Goal: Task Accomplishment & Management: Complete application form

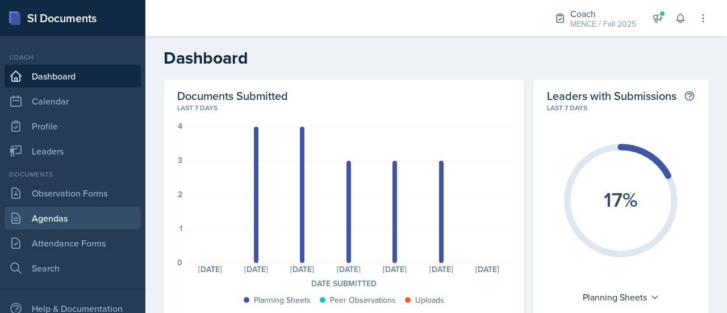
click at [69, 213] on link "Agendas" at bounding box center [73, 218] width 136 height 23
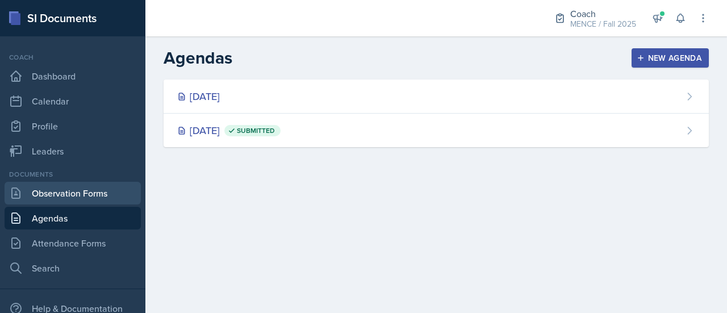
click at [76, 192] on link "Observation Forms" at bounding box center [73, 193] width 136 height 23
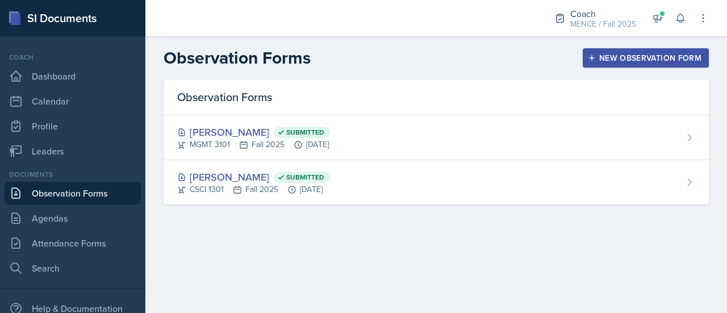
click at [603, 61] on div "New Observation Form" at bounding box center [645, 57] width 111 height 9
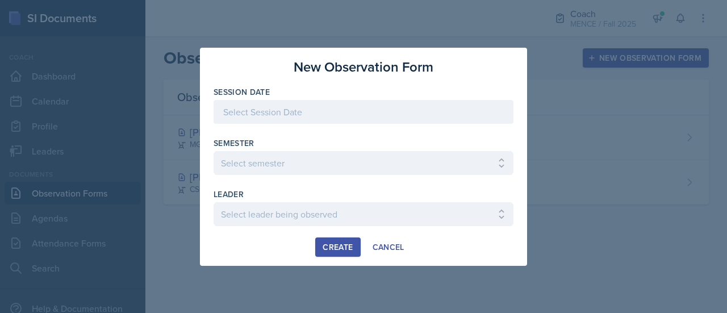
click at [333, 120] on div at bounding box center [364, 112] width 300 height 24
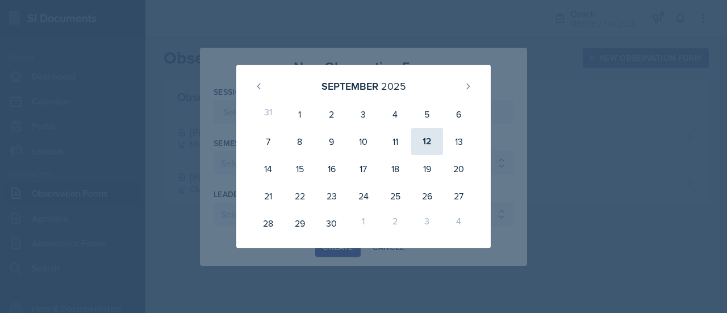
click at [432, 140] on div "12" at bounding box center [427, 141] width 32 height 27
type input "[DATE]"
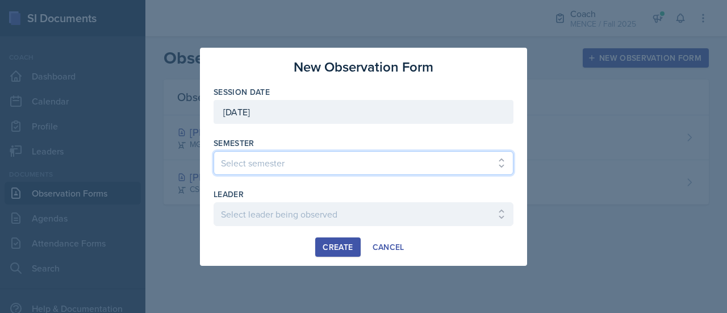
click at [304, 168] on select "Select semester All Spring 2020 Fall 2023 Spring 2019 Spring 2018 Fall 2017 Spr…" at bounding box center [364, 163] width 300 height 24
select select "986fdc3e-2246-4ffd-9cb8-78666de4ebed"
click at [214, 151] on select "Select semester All Spring 2020 Fall 2023 Spring 2019 Spring 2018 Fall 2017 Spr…" at bounding box center [364, 163] width 300 height 24
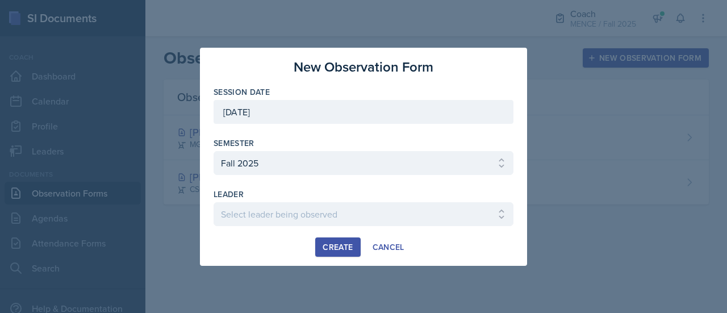
click at [253, 228] on div at bounding box center [364, 231] width 300 height 11
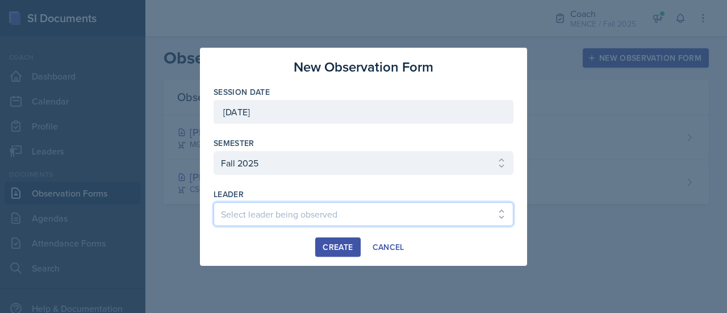
click at [244, 206] on select "Select leader being observed [PERSON_NAME] [PERSON_NAME] / CHEM 1211 / [PERSON_…" at bounding box center [364, 214] width 300 height 24
select select "12024a97-9eea-4386-be07-a142c466ede5"
click at [244, 206] on select "Select leader being observed [PERSON_NAME] [PERSON_NAME] / CHEM 1211 / [PERSON_…" at bounding box center [364, 214] width 300 height 24
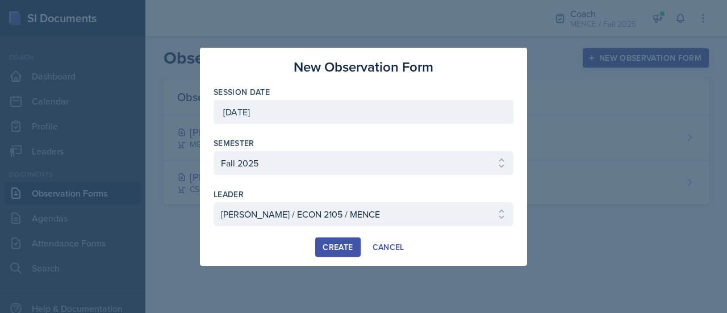
click at [333, 243] on div "Create" at bounding box center [338, 247] width 30 height 9
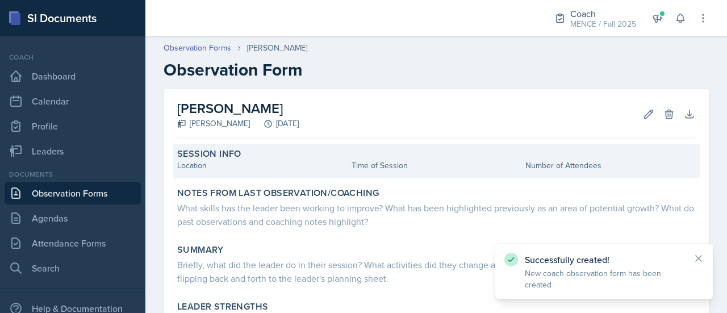
click at [233, 173] on div "Session Info Location Time of Session Number of Attendees" at bounding box center [436, 161] width 527 height 35
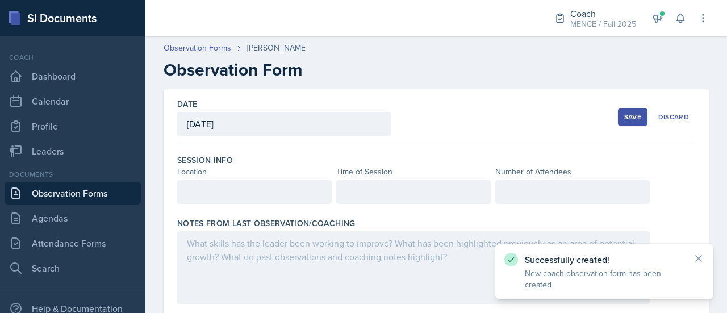
click at [228, 191] on div at bounding box center [254, 192] width 154 height 24
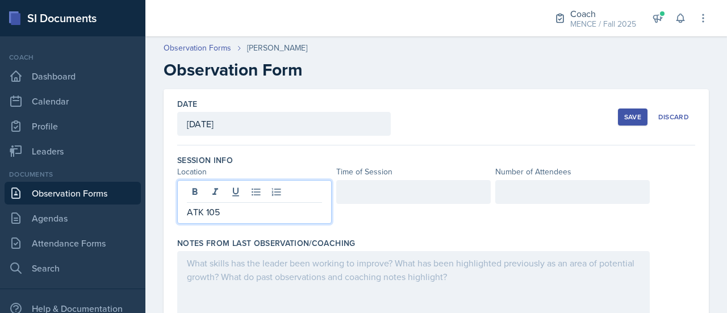
click at [379, 193] on div at bounding box center [413, 192] width 154 height 24
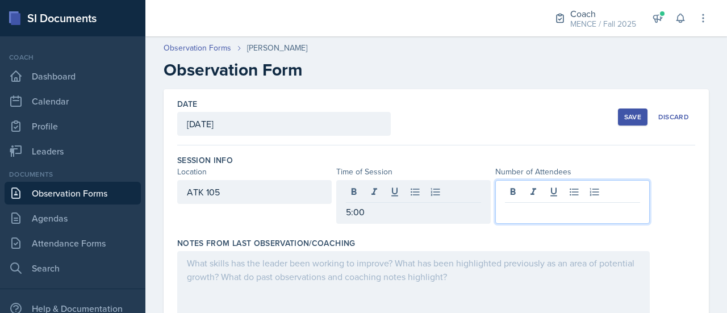
click at [535, 192] on div at bounding box center [572, 202] width 154 height 44
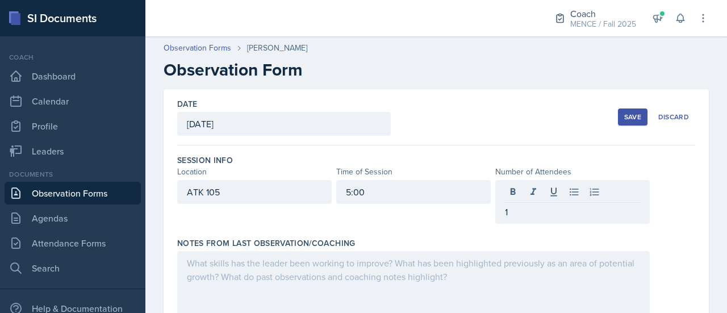
click at [665, 217] on div "ATK 105 5:00 1" at bounding box center [436, 202] width 518 height 44
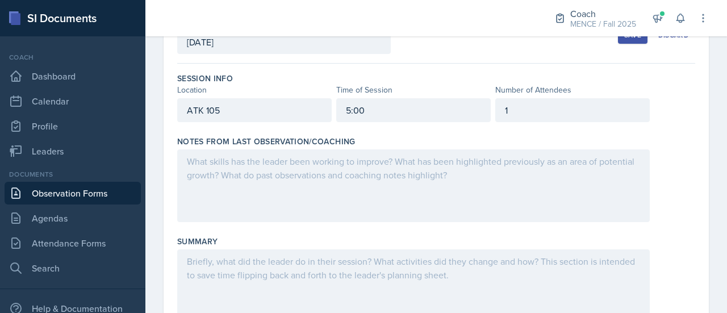
scroll to position [101, 0]
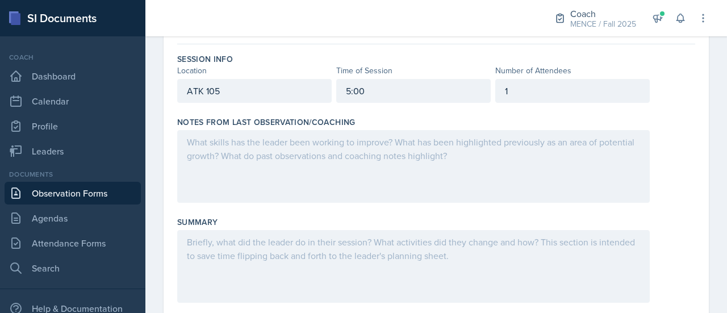
click at [419, 149] on p at bounding box center [413, 142] width 453 height 14
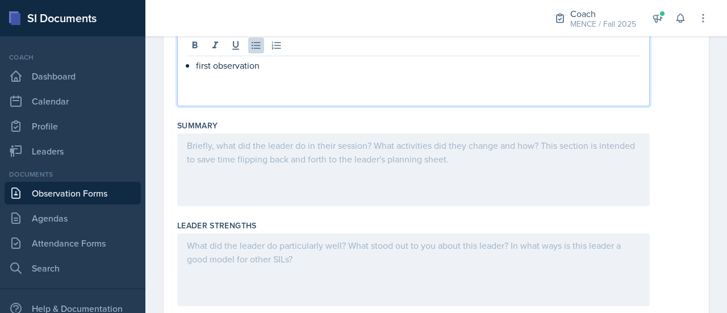
scroll to position [105, 0]
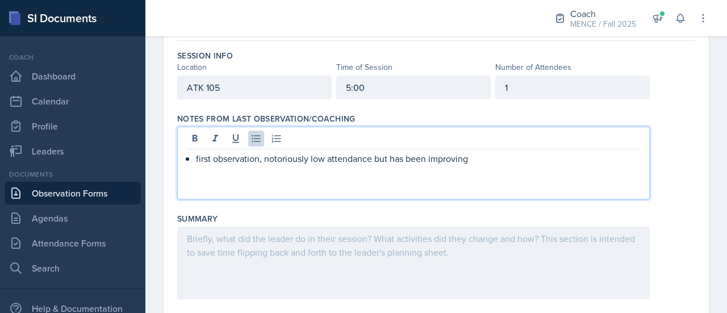
click at [400, 247] on div at bounding box center [413, 263] width 473 height 73
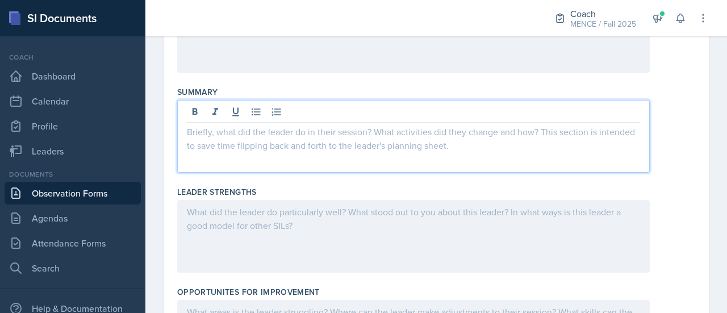
scroll to position [193, 0]
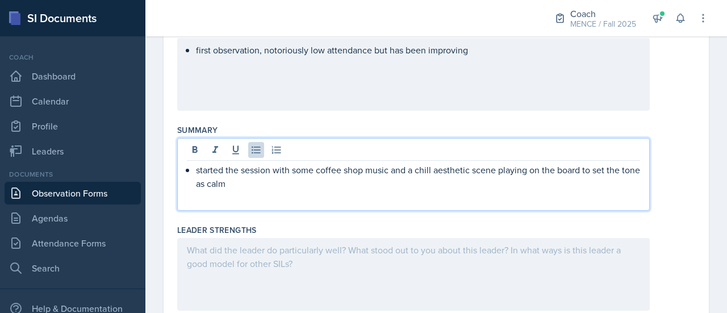
click at [473, 170] on p "started the session with some coffee shop music and a chill aesthetic scene pla…" at bounding box center [418, 176] width 444 height 27
click at [496, 169] on p "started the session with some coffee shop music and a chill aesthetic scene pla…" at bounding box center [418, 176] width 444 height 27
click at [470, 190] on div "started the session with some coffee shop music and a chill aesthetic scene (fi…" at bounding box center [413, 174] width 473 height 73
click at [441, 179] on p "started the session with some coffee shop music and a chill aesthetic scene (fi…" at bounding box center [418, 176] width 444 height 27
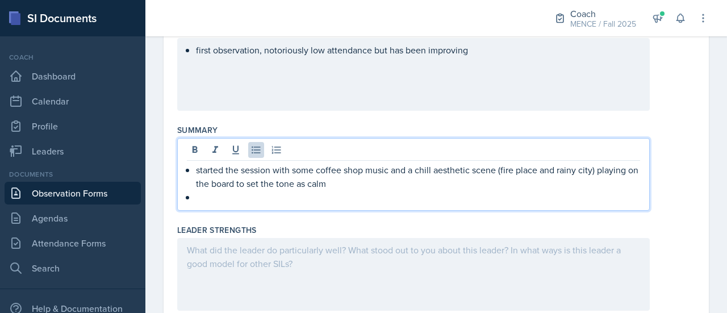
click at [441, 179] on p "started the session with some coffee shop music and a chill aesthetic scene (fi…" at bounding box center [418, 176] width 444 height 27
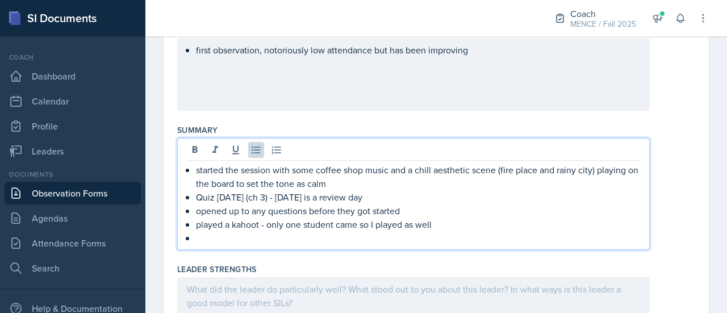
click at [465, 224] on p "played a kahoot - only one student came so I played as well" at bounding box center [418, 225] width 444 height 14
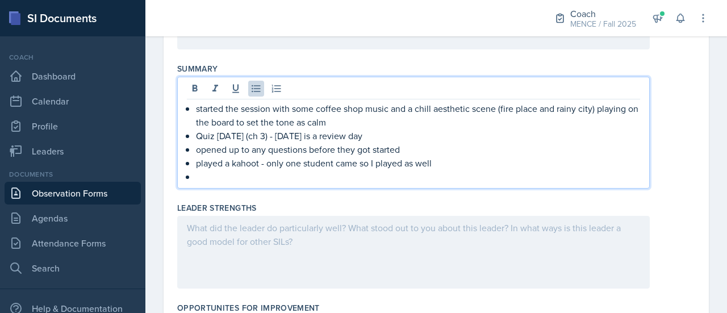
click at [386, 246] on div at bounding box center [413, 252] width 473 height 73
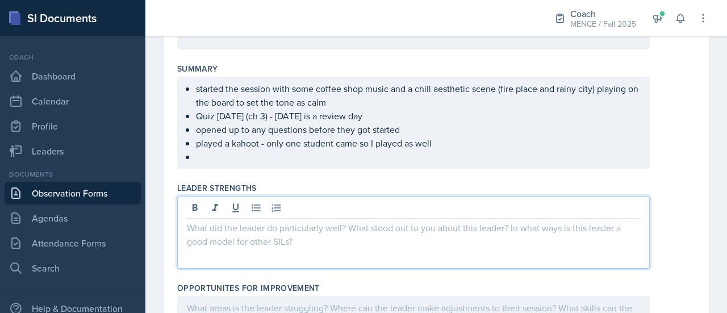
scroll to position [274, 0]
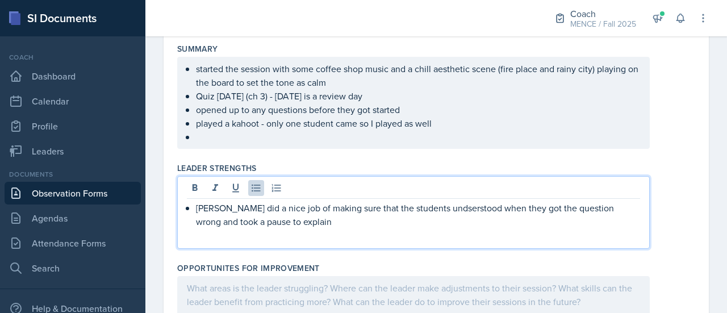
click at [425, 207] on p "[PERSON_NAME] did a nice job of making sure that the students undserstood when …" at bounding box center [418, 214] width 444 height 27
click at [442, 220] on p "[PERSON_NAME] did a nice job of making sure that the students understood when t…" at bounding box center [418, 214] width 444 height 27
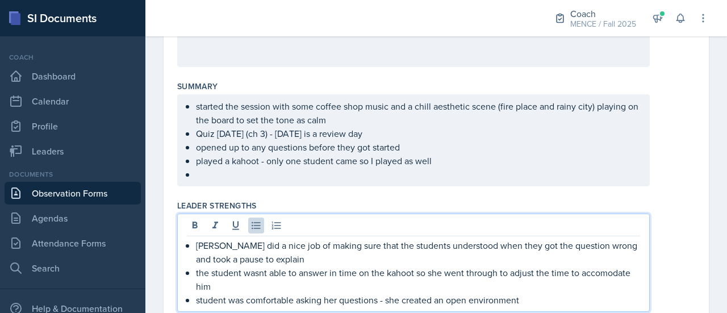
scroll to position [257, 0]
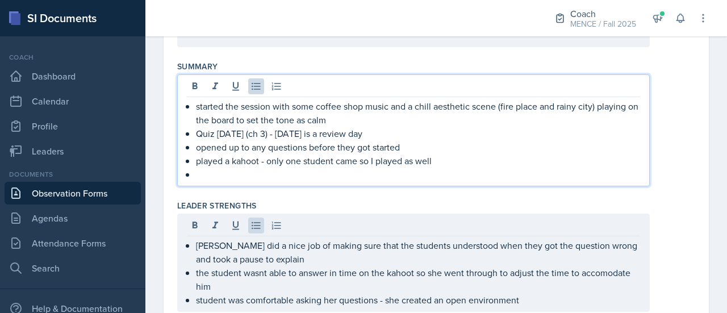
click at [457, 158] on p "played a kahoot - only one student came so I played as well" at bounding box center [418, 161] width 444 height 14
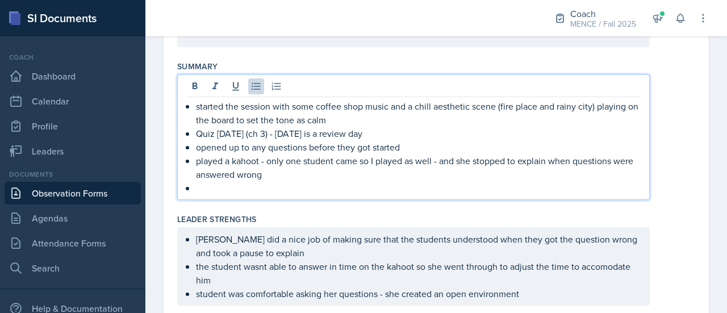
click at [320, 181] on p at bounding box center [418, 188] width 444 height 14
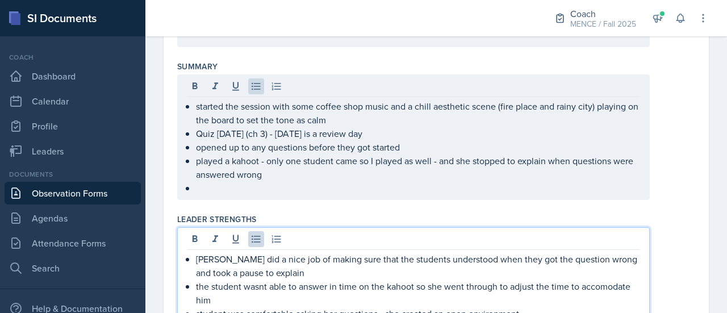
drag, startPoint x: 604, startPoint y: 271, endPoint x: 620, endPoint y: 268, distance: 16.3
click at [620, 268] on p "[PERSON_NAME] did a nice job of making sure that the students understood when t…" at bounding box center [418, 265] width 444 height 27
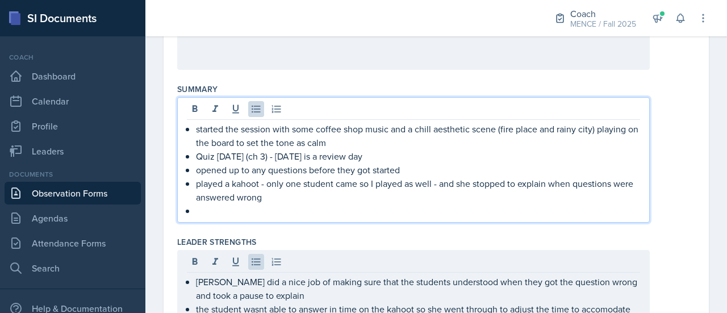
click at [335, 204] on p at bounding box center [418, 211] width 444 height 14
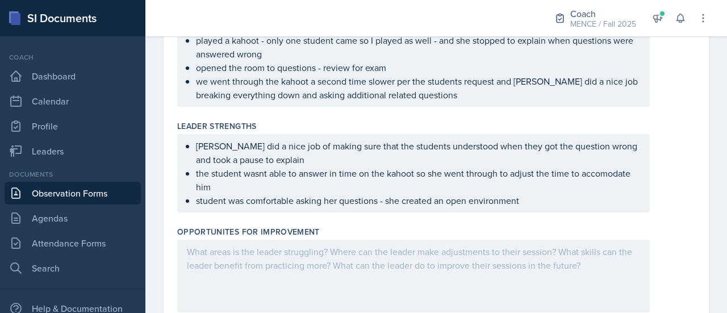
scroll to position [377, 0]
click at [586, 207] on div "[PERSON_NAME] did a nice job of making sure that the students understood when t…" at bounding box center [413, 173] width 473 height 78
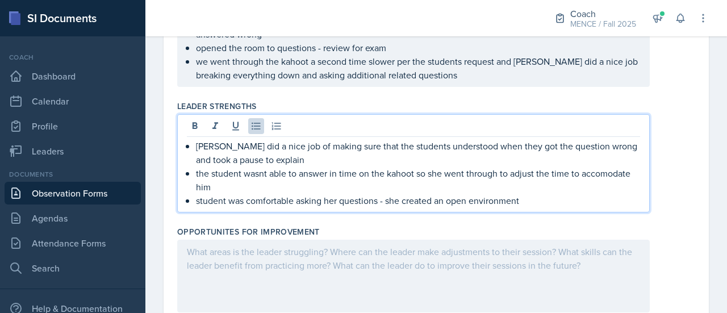
click at [579, 197] on p "student was comfortable asking her questions - she created an open environment" at bounding box center [418, 201] width 444 height 14
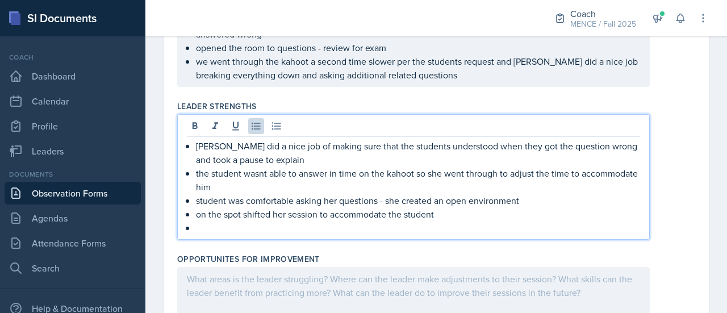
click at [264, 170] on p "the student wasnt able to answer in time on the kahoot so she went through to a…" at bounding box center [418, 179] width 444 height 27
click at [391, 225] on p at bounding box center [418, 228] width 444 height 14
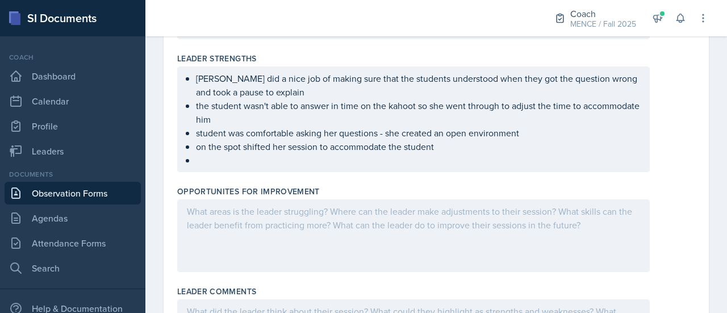
scroll to position [440, 0]
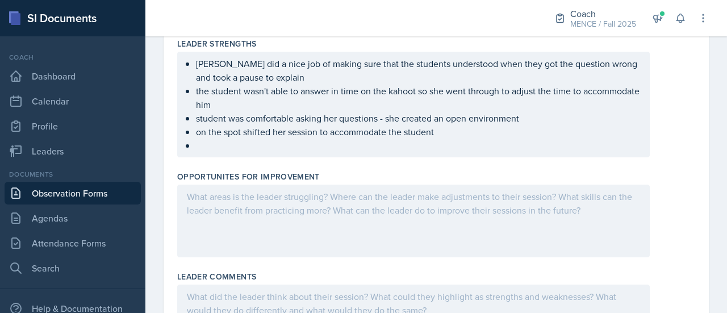
click at [601, 227] on div at bounding box center [413, 221] width 473 height 73
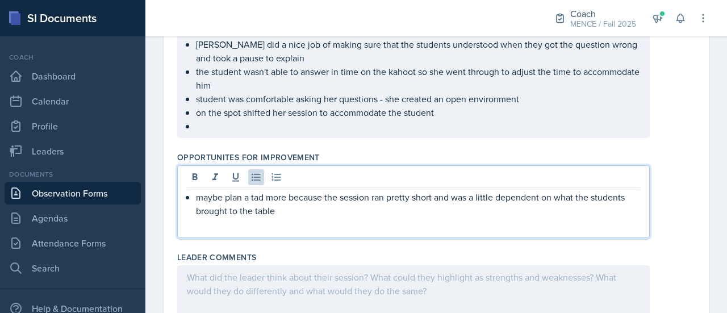
click at [259, 198] on p "maybe plan a tad more because the session ran pretty short and was a little dep…" at bounding box center [418, 203] width 444 height 27
click at [293, 195] on p "maybe plan a one more because the session ran pretty short and was a little dep…" at bounding box center [418, 203] width 444 height 27
click at [427, 207] on p "maybe plan a one more activity (practice quiz/etc) because the session ran pret…" at bounding box center [418, 203] width 444 height 27
click at [513, 194] on p "maybe plan a one more activity (practice quiz/etc) because the session ran pret…" at bounding box center [418, 203] width 444 height 27
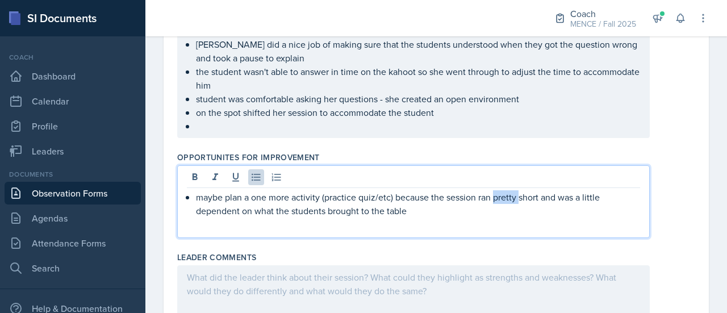
click at [513, 194] on p "maybe plan a one more activity (practice quiz/etc) because the session ran pret…" at bounding box center [418, 203] width 444 height 27
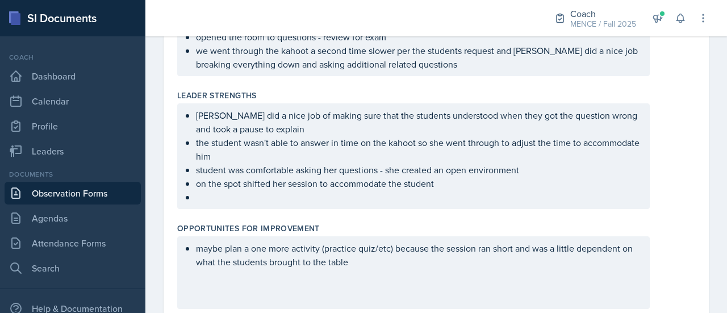
scroll to position [387, 0]
click at [552, 193] on p at bounding box center [418, 198] width 444 height 14
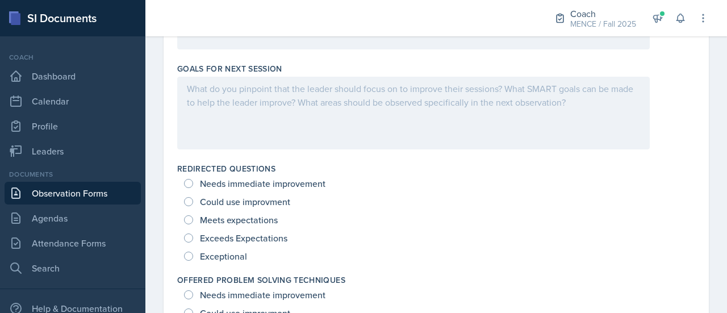
scroll to position [755, 0]
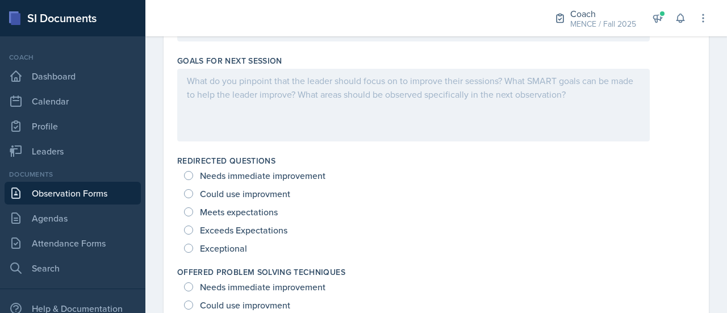
click at [236, 243] on span "Exceptional" at bounding box center [223, 248] width 47 height 11
click at [193, 244] on input "Exceptional" at bounding box center [188, 248] width 9 height 9
radio input "true"
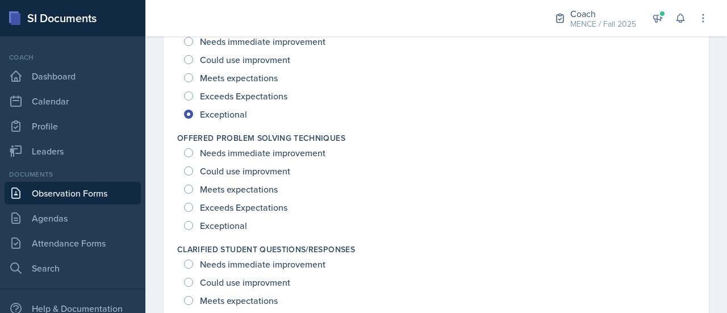
click at [224, 224] on span "Exceptional" at bounding box center [223, 225] width 47 height 11
click at [193, 224] on input "Exceptional" at bounding box center [188, 225] width 9 height 9
radio input "true"
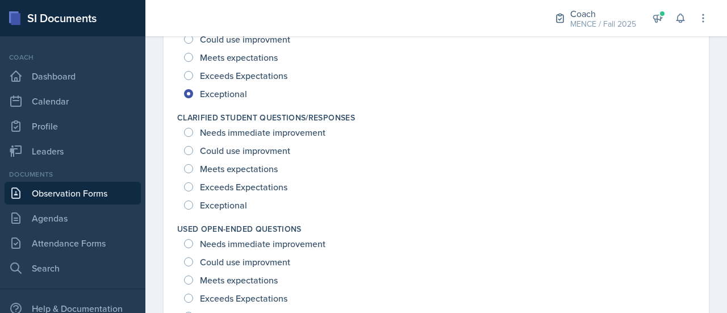
click at [215, 202] on span "Exceptional" at bounding box center [223, 204] width 47 height 11
click at [193, 202] on input "Exceptional" at bounding box center [188, 204] width 9 height 9
radio input "true"
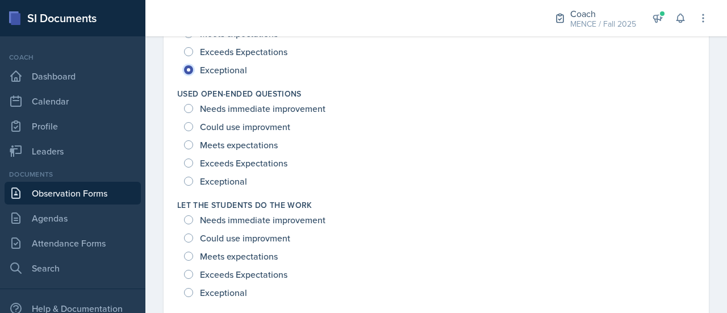
scroll to position [1156, 0]
click at [207, 178] on span "Exceptional" at bounding box center [223, 180] width 47 height 11
click at [193, 178] on input "Exceptional" at bounding box center [188, 181] width 9 height 9
radio input "true"
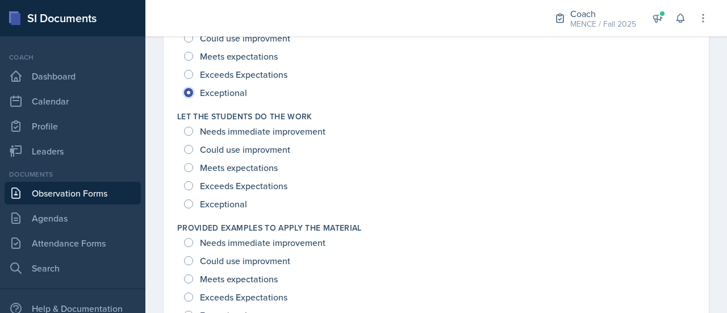
scroll to position [1254, 0]
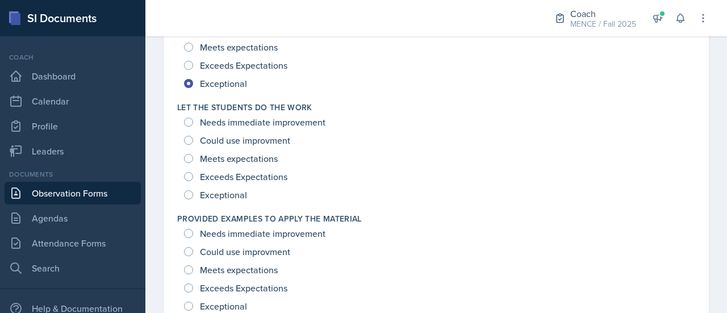
click at [218, 195] on span "Exceptional" at bounding box center [223, 194] width 47 height 11
click at [193, 195] on input "Exceptional" at bounding box center [188, 194] width 9 height 9
radio input "true"
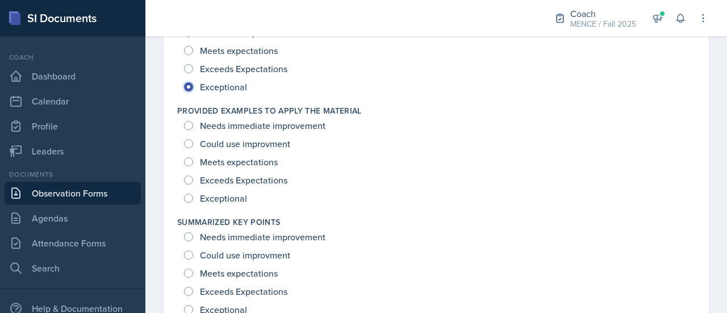
scroll to position [1365, 0]
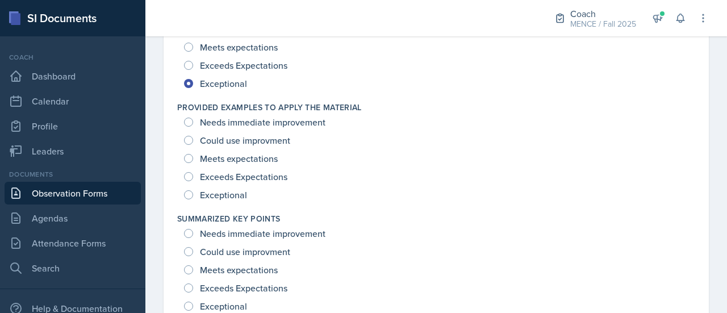
click at [218, 195] on span "Exceptional" at bounding box center [223, 194] width 47 height 11
click at [193, 195] on input "Exceptional" at bounding box center [188, 194] width 9 height 9
radio input "true"
click at [218, 156] on span "Meets expectations" at bounding box center [239, 158] width 78 height 11
click at [193, 156] on input "Meets expectations" at bounding box center [188, 158] width 9 height 9
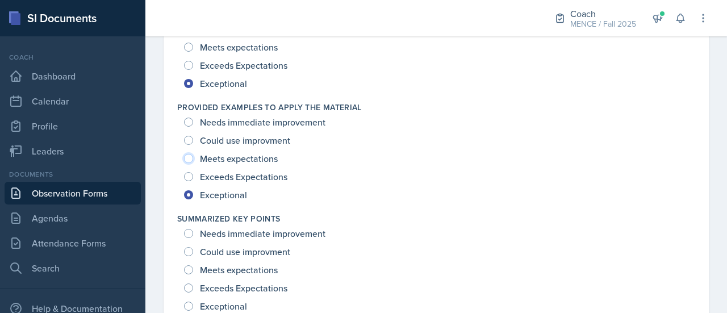
radio input "true"
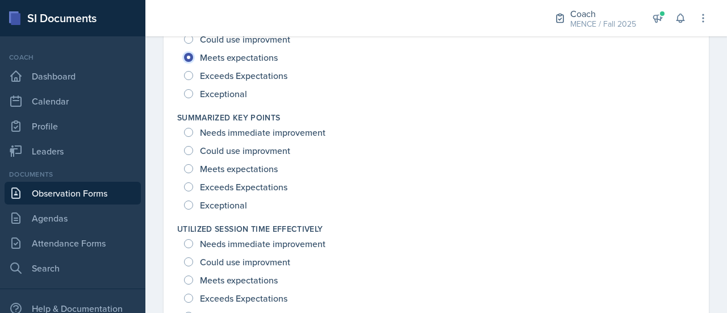
scroll to position [1468, 0]
click at [213, 199] on span "Exceptional" at bounding box center [223, 203] width 47 height 11
click at [193, 199] on input "Exceptional" at bounding box center [188, 203] width 9 height 9
radio input "true"
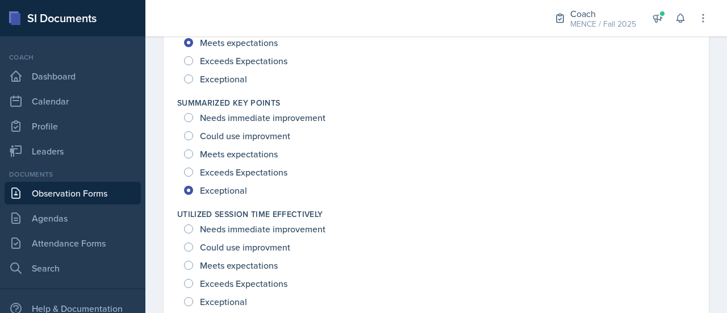
click at [213, 166] on span "Exceeds Expectations" at bounding box center [243, 171] width 87 height 11
click at [193, 168] on input "Exceeds Expectations" at bounding box center [188, 172] width 9 height 9
radio input "true"
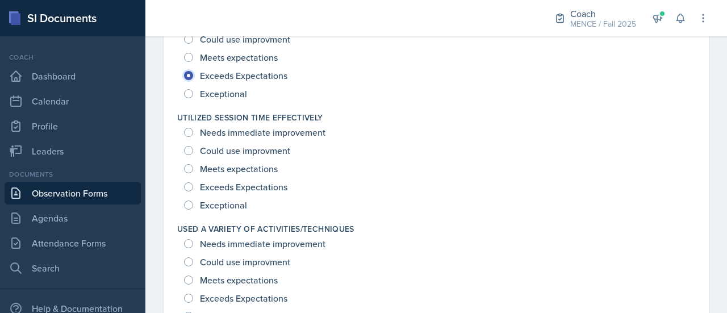
scroll to position [1579, 0]
click at [241, 146] on span "Could use improvment" at bounding box center [245, 149] width 90 height 11
click at [193, 146] on input "Could use improvment" at bounding box center [188, 149] width 9 height 9
radio input "true"
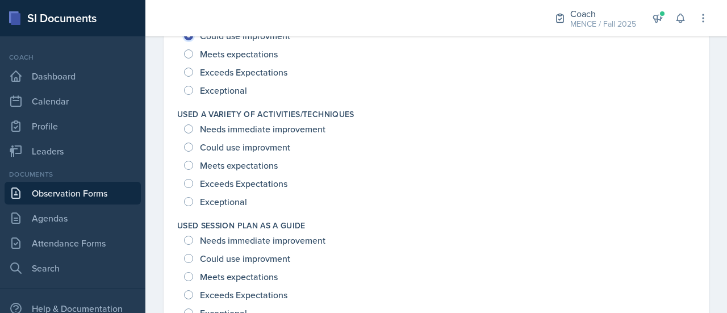
scroll to position [1692, 0]
click at [231, 149] on span "Could use improvment" at bounding box center [245, 146] width 90 height 11
click at [193, 149] on input "Could use improvment" at bounding box center [188, 147] width 9 height 9
radio input "true"
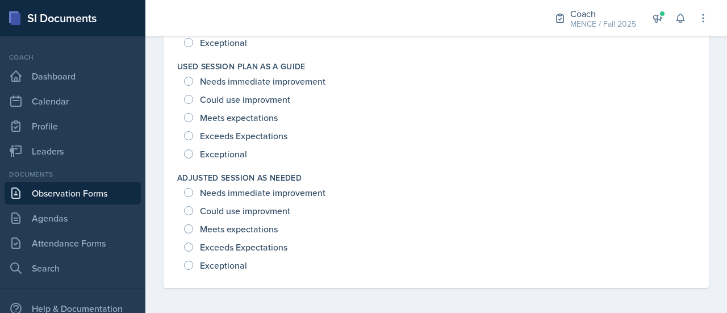
scroll to position [1851, 0]
click at [216, 265] on span "Exceptional" at bounding box center [223, 265] width 47 height 11
click at [193, 265] on input "Exceptional" at bounding box center [188, 265] width 9 height 9
radio input "true"
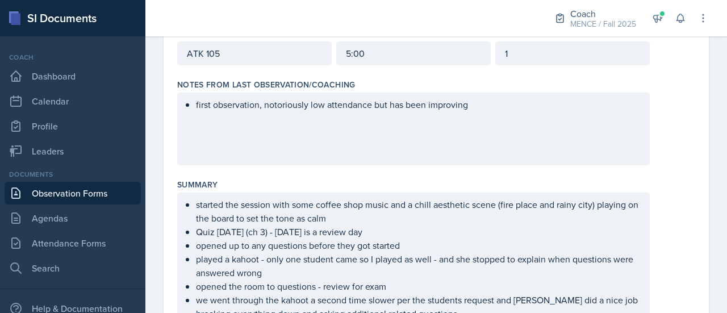
scroll to position [0, 0]
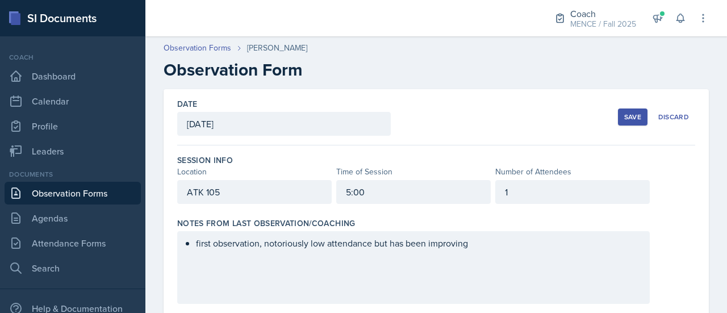
click at [624, 117] on div "Save" at bounding box center [632, 116] width 17 height 9
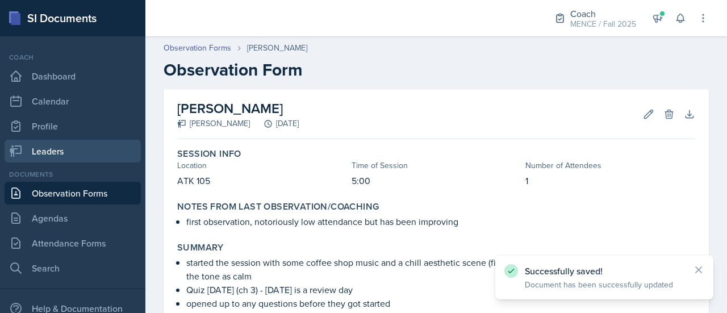
click at [62, 155] on link "Leaders" at bounding box center [73, 151] width 136 height 23
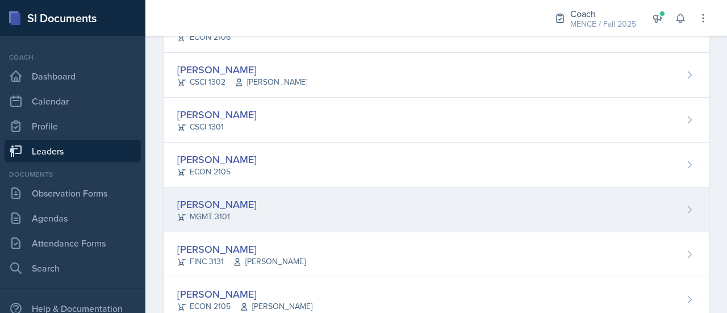
scroll to position [348, 0]
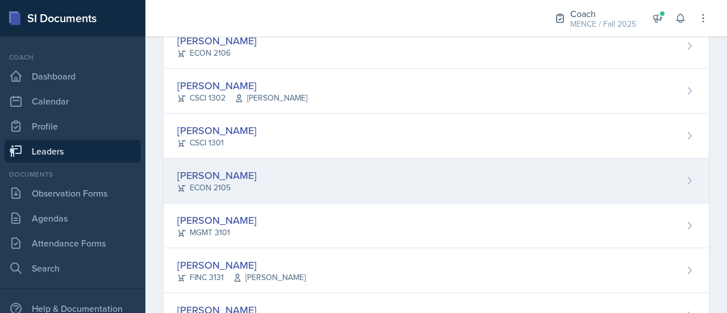
click at [221, 182] on div "ECON 2105" at bounding box center [217, 188] width 80 height 12
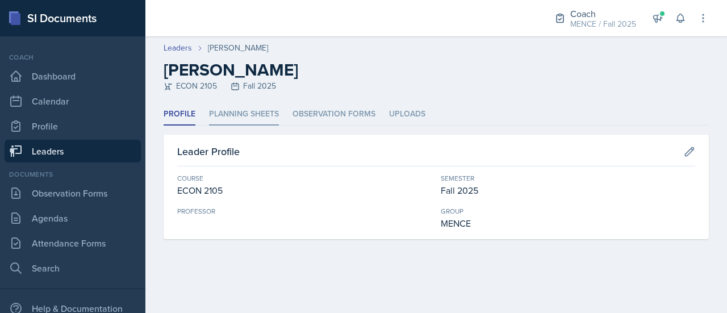
click at [248, 107] on li "Planning Sheets" at bounding box center [244, 114] width 70 height 22
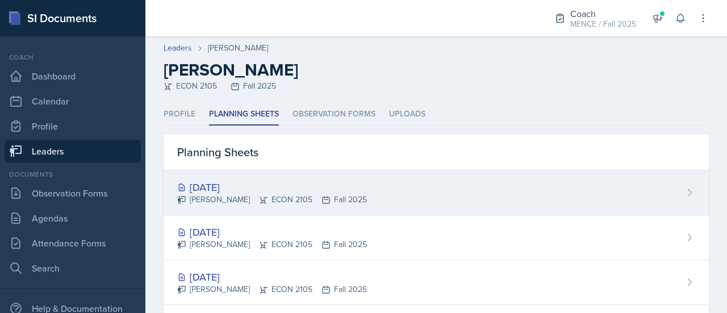
click at [207, 183] on div "[DATE]" at bounding box center [272, 186] width 190 height 15
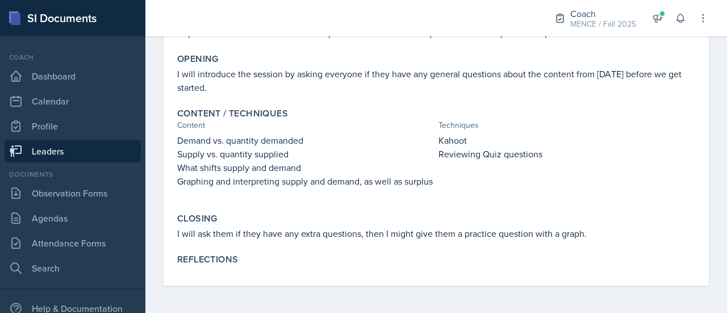
scroll to position [202, 0]
click at [72, 191] on link "Observation Forms" at bounding box center [73, 193] width 136 height 23
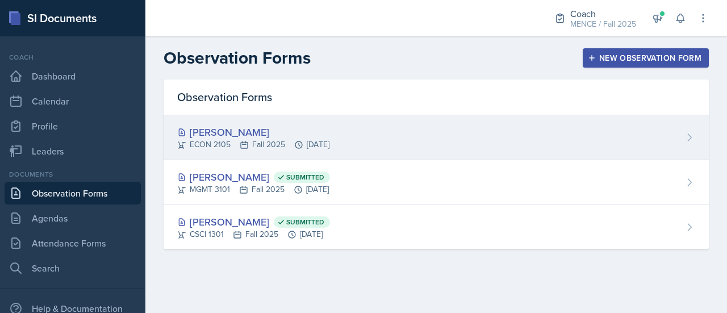
click at [323, 133] on div "[PERSON_NAME]" at bounding box center [253, 131] width 152 height 15
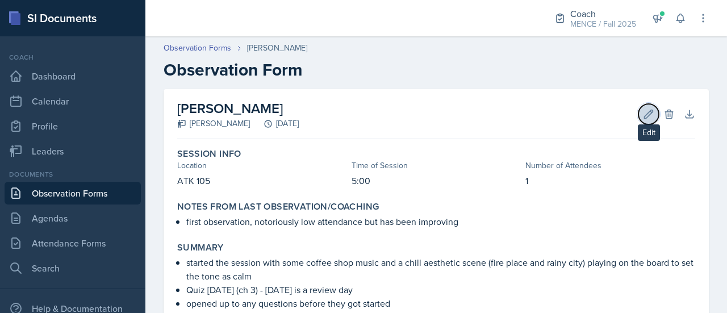
click at [643, 119] on icon at bounding box center [648, 113] width 11 height 11
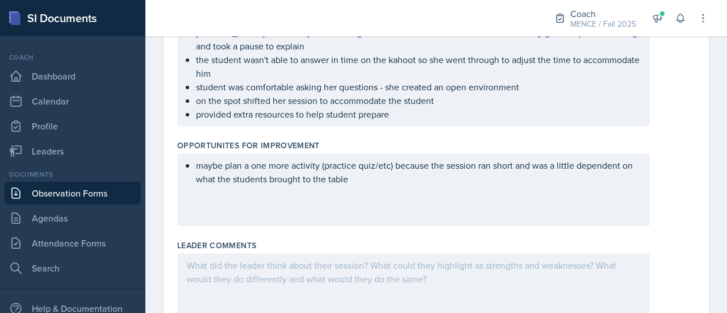
scroll to position [473, 0]
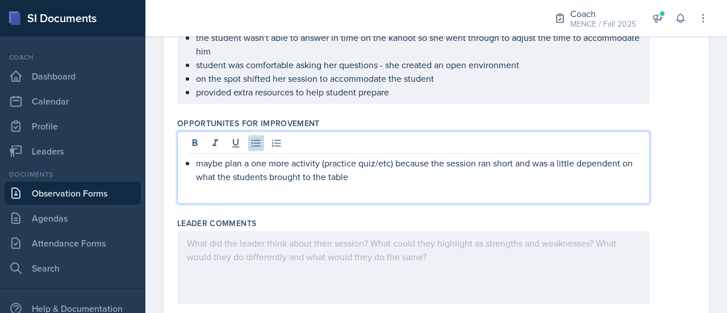
click at [588, 180] on p "maybe plan a one more activity (practice quiz/etc) because the session ran shor…" at bounding box center [418, 169] width 444 height 27
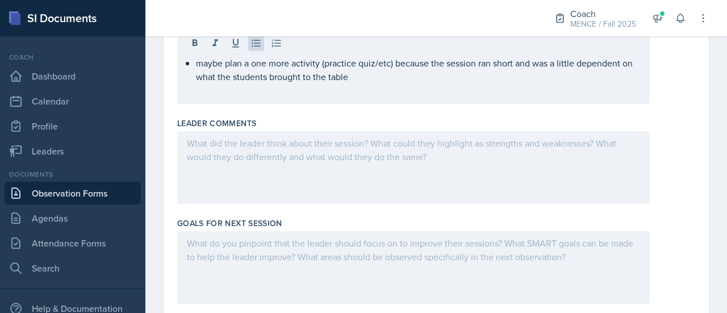
click at [496, 152] on div at bounding box center [413, 167] width 473 height 73
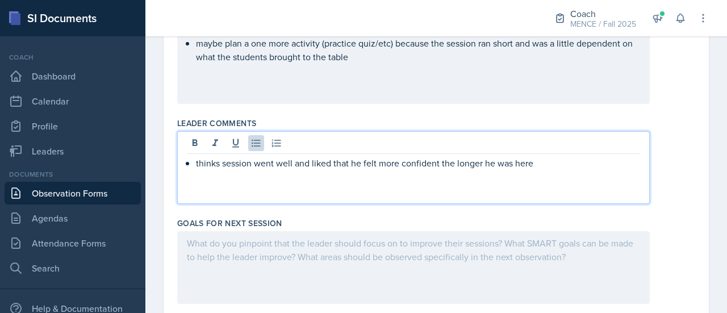
click at [671, 198] on div "thinks session went well and liked that he felt more confident the longer he wa…" at bounding box center [436, 167] width 518 height 73
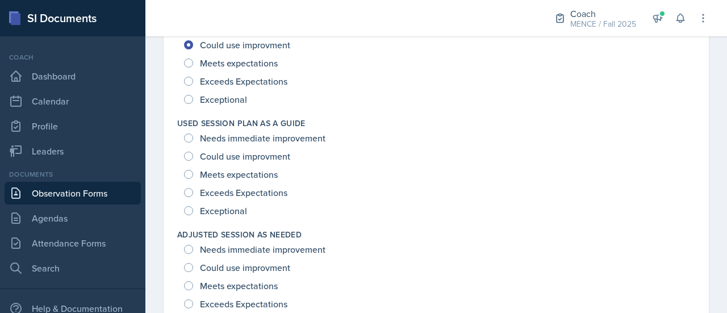
scroll to position [1851, 0]
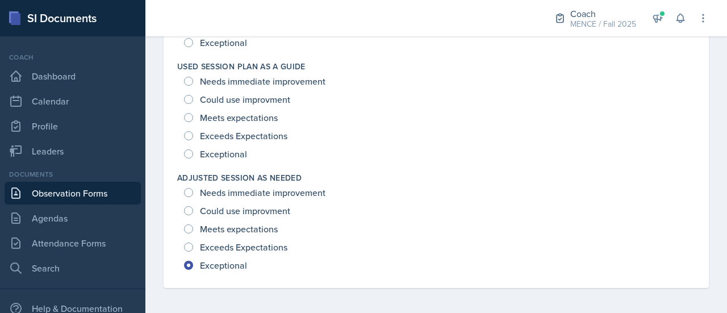
click at [226, 153] on span "Exceptional" at bounding box center [223, 153] width 47 height 11
click at [193, 153] on input "Exceptional" at bounding box center [188, 153] width 9 height 9
radio input "true"
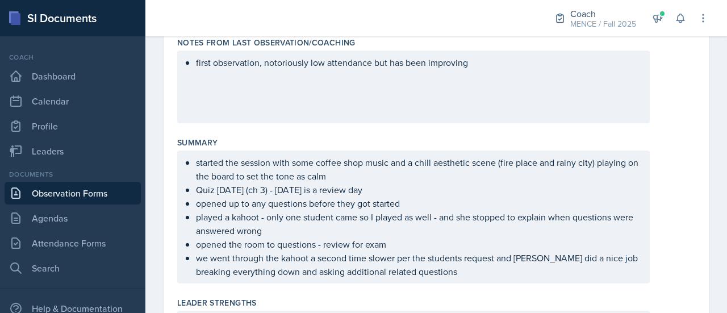
scroll to position [0, 0]
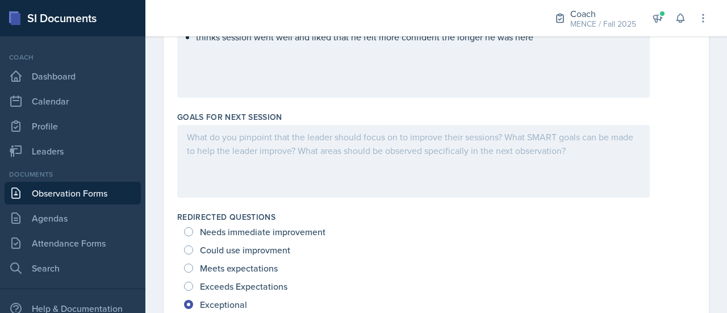
click at [349, 142] on div at bounding box center [413, 161] width 473 height 73
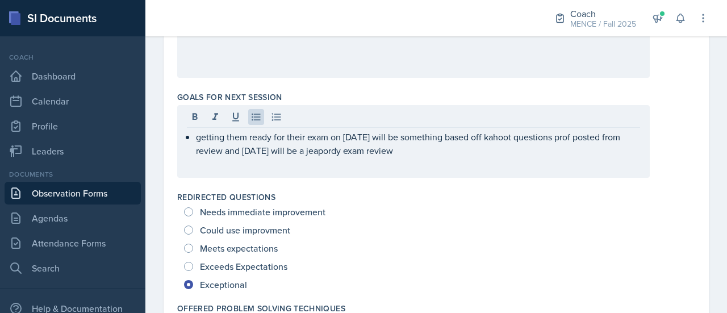
click at [659, 210] on div "Needs immediate improvement" at bounding box center [436, 212] width 504 height 18
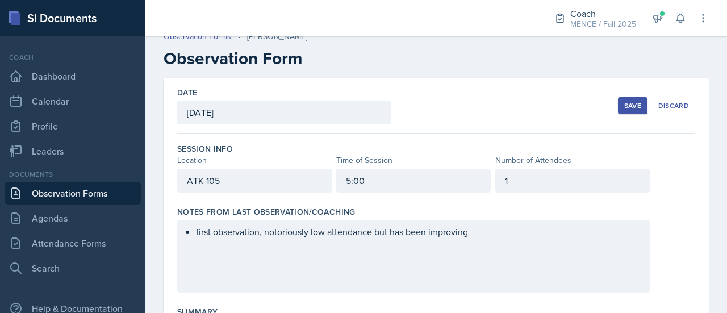
scroll to position [0, 0]
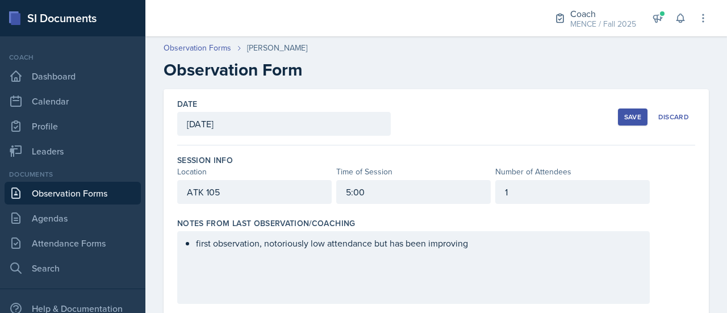
click at [624, 114] on div "Save" at bounding box center [632, 116] width 17 height 9
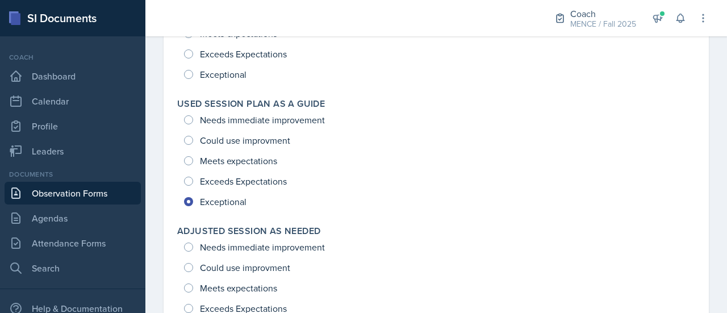
scroll to position [1802, 0]
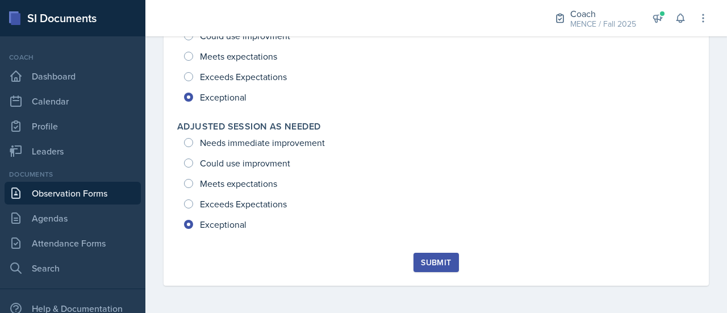
click at [429, 262] on div "Submit" at bounding box center [436, 262] width 30 height 9
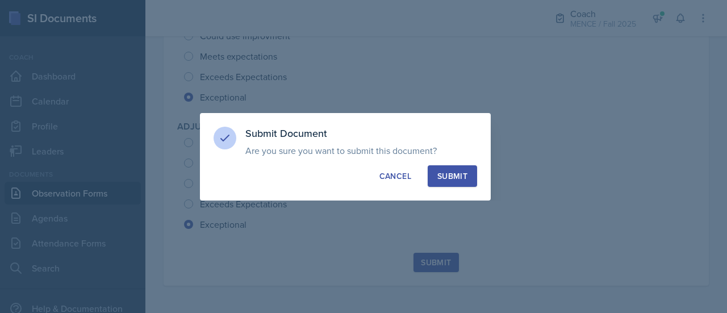
click at [452, 171] on div "Submit" at bounding box center [452, 175] width 30 height 11
radio input "true"
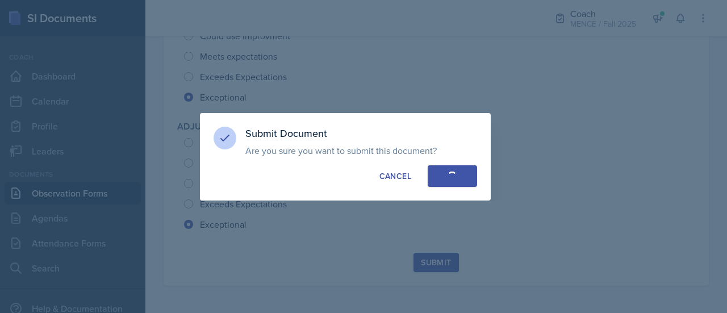
radio input "true"
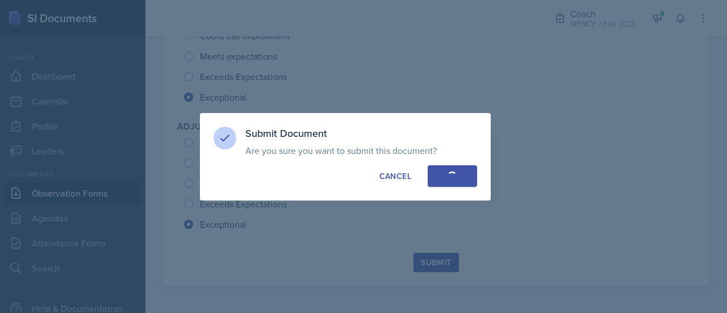
radio input "true"
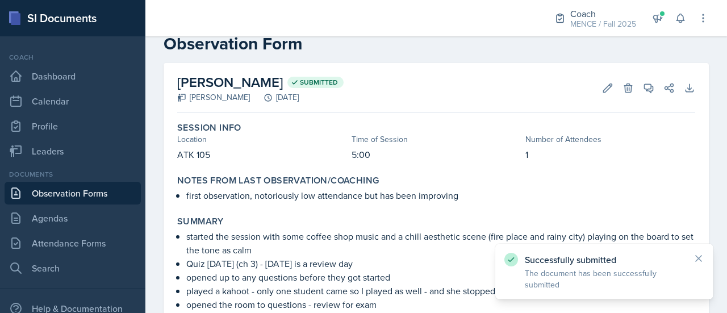
scroll to position [0, 0]
